Goal: Register for event/course

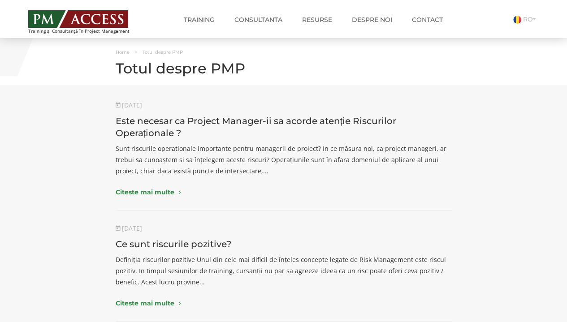
click at [0, 0] on link "TARGET Program Management Professional (PgMP)® CERTIFICATION" at bounding box center [0, 0] width 0 height 0
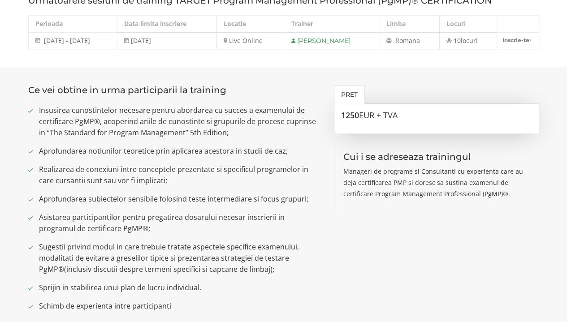
scroll to position [493, 0]
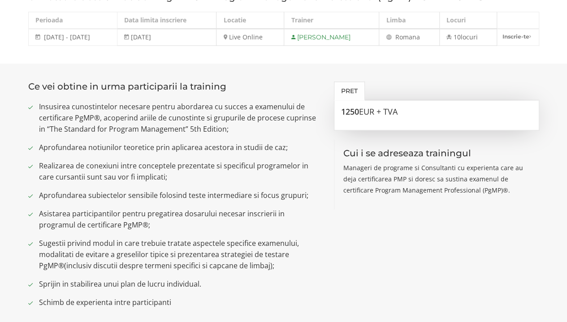
drag, startPoint x: 400, startPoint y: 111, endPoint x: 335, endPoint y: 115, distance: 65.1
click at [335, 115] on div "1250 EUR + TVA" at bounding box center [436, 115] width 205 height 30
drag, startPoint x: 342, startPoint y: 108, endPoint x: 403, endPoint y: 116, distance: 61.4
click at [395, 116] on div "1250 EUR + TVA" at bounding box center [436, 115] width 205 height 30
click at [402, 116] on div "1250 EUR + TVA" at bounding box center [436, 115] width 205 height 30
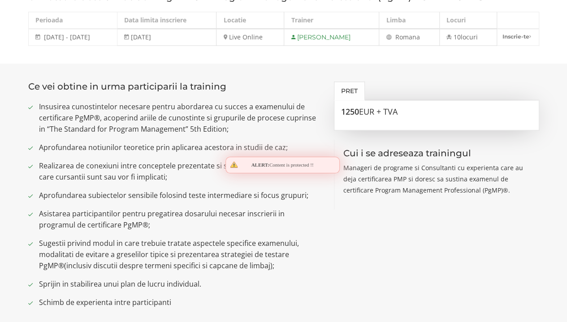
click at [402, 116] on div "1250 EUR + TVA" at bounding box center [436, 115] width 205 height 30
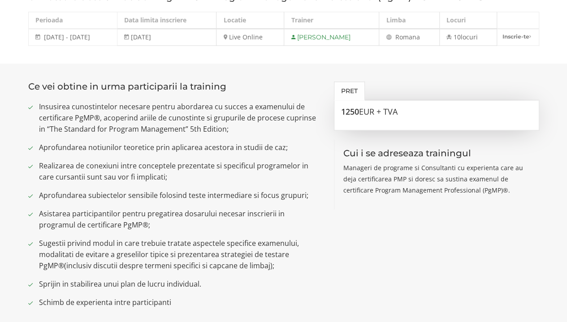
click at [274, 134] on span "Insusirea cunostintelor necesare pentru abordarea cu succes a examenului de cer…" at bounding box center [180, 118] width 282 height 34
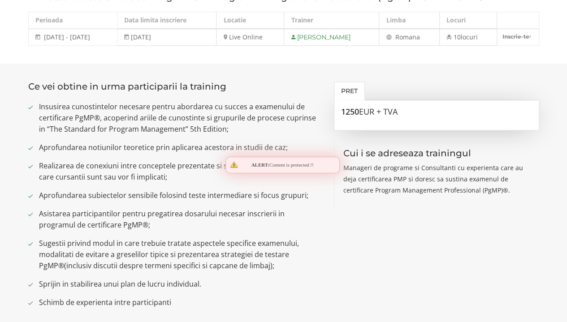
click at [274, 134] on span "Insusirea cunostintelor necesare pentru abordarea cu succes a examenului de cer…" at bounding box center [180, 118] width 282 height 34
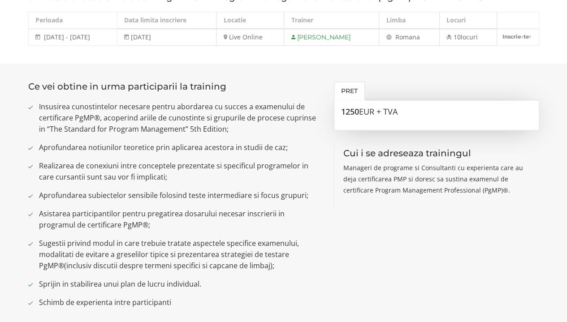
drag, startPoint x: 404, startPoint y: 112, endPoint x: 336, endPoint y: 109, distance: 67.7
click at [338, 109] on div "1250 EUR + TVA" at bounding box center [436, 115] width 205 height 30
drag, startPoint x: 341, startPoint y: 112, endPoint x: 379, endPoint y: 117, distance: 38.1
click at [379, 117] on div "1250 EUR + TVA" at bounding box center [436, 115] width 205 height 30
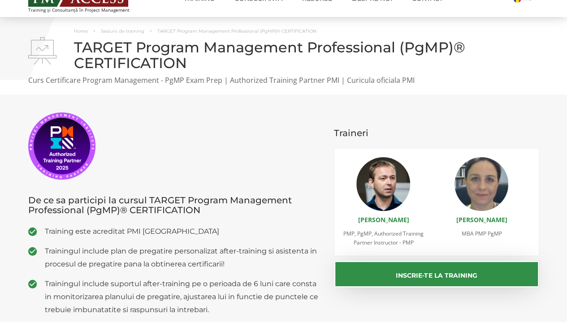
scroll to position [0, 0]
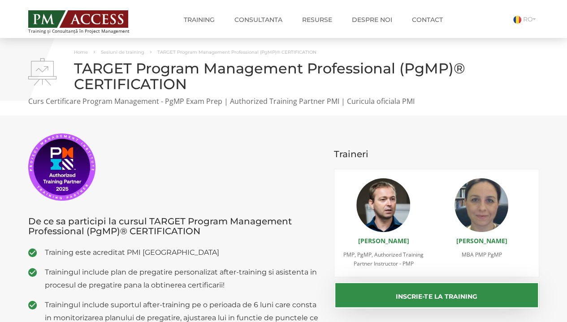
drag, startPoint x: 29, startPoint y: 130, endPoint x: 117, endPoint y: 189, distance: 105.7
click at [109, 193] on section "De ce sa participi la cursul TARGET Program Management Professional (PgMP)® CER…" at bounding box center [283, 291] width 567 height 351
drag, startPoint x: 130, startPoint y: 200, endPoint x: 14, endPoint y: 146, distance: 128.2
click at [14, 146] on section "De ce sa participi la cursul TARGET Program Management Professional (PgMP)® CER…" at bounding box center [283, 291] width 567 height 351
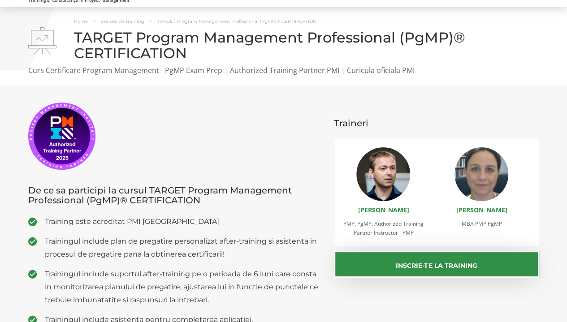
scroll to position [45, 0]
